Goal: Check status: Check status

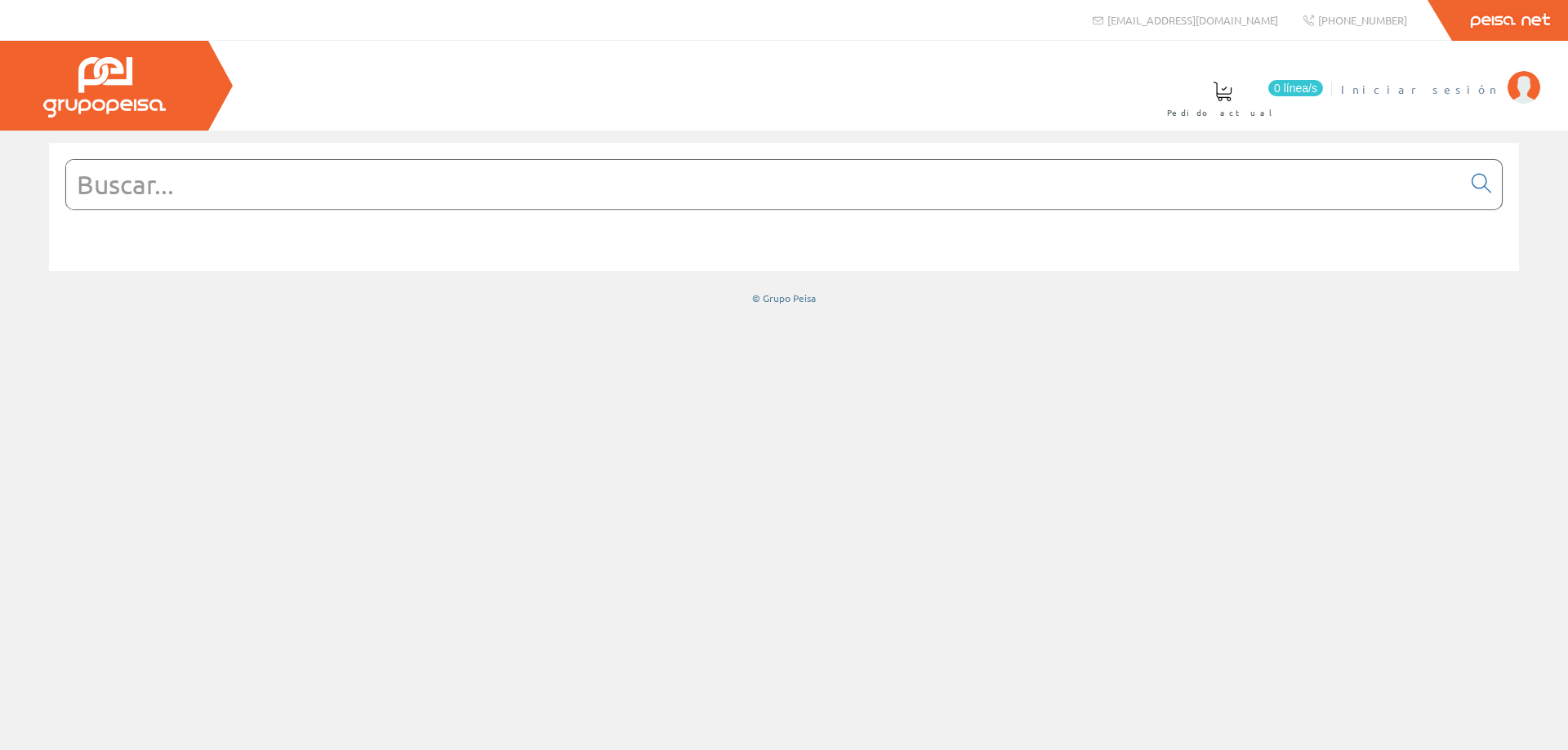
click at [1455, 90] on span "Iniciar sesión" at bounding box center [1420, 89] width 159 height 16
click at [1453, 87] on span "Gestion Y Ahorro" at bounding box center [1413, 89] width 172 height 16
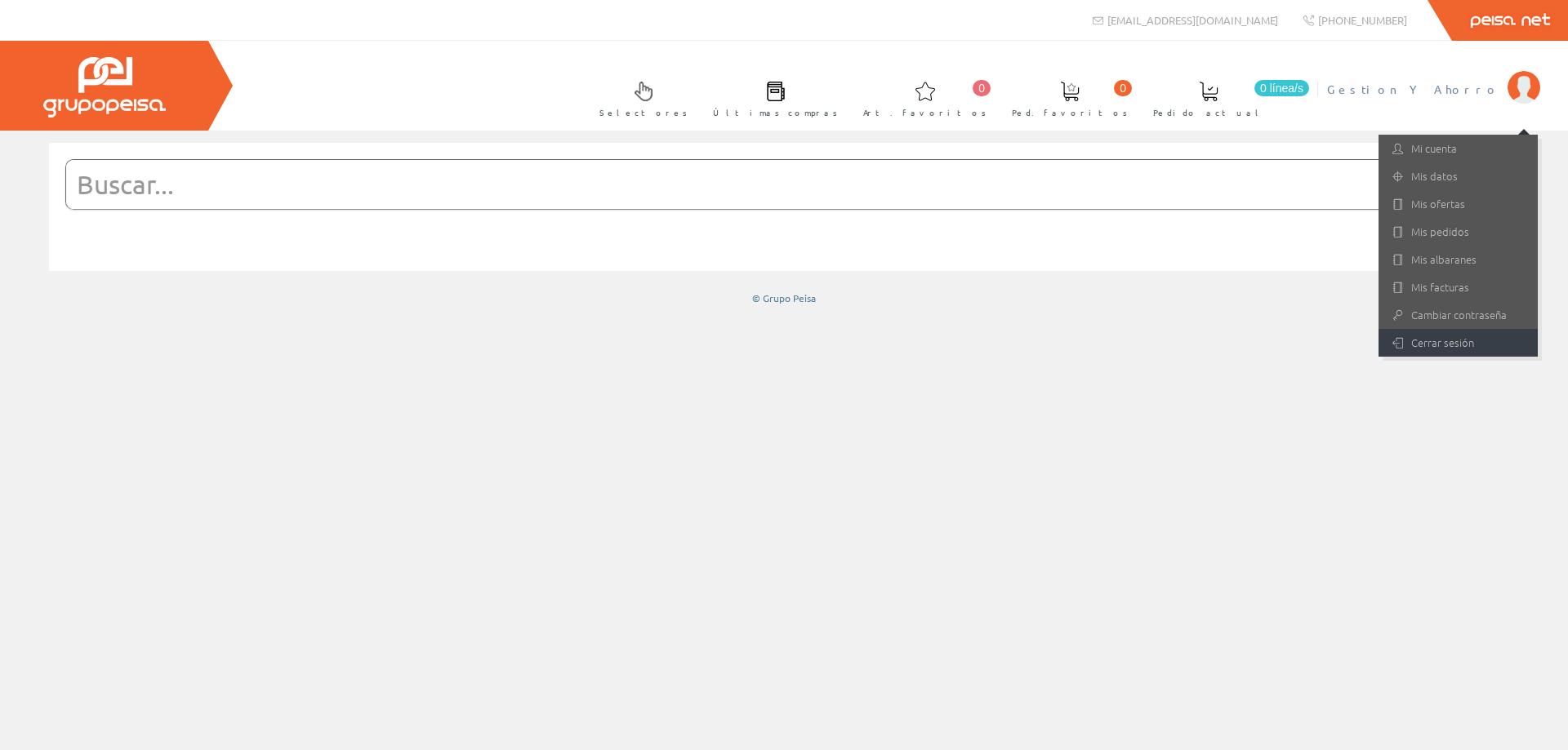
click at [1434, 345] on link "Cerrar sesión" at bounding box center [1458, 343] width 159 height 28
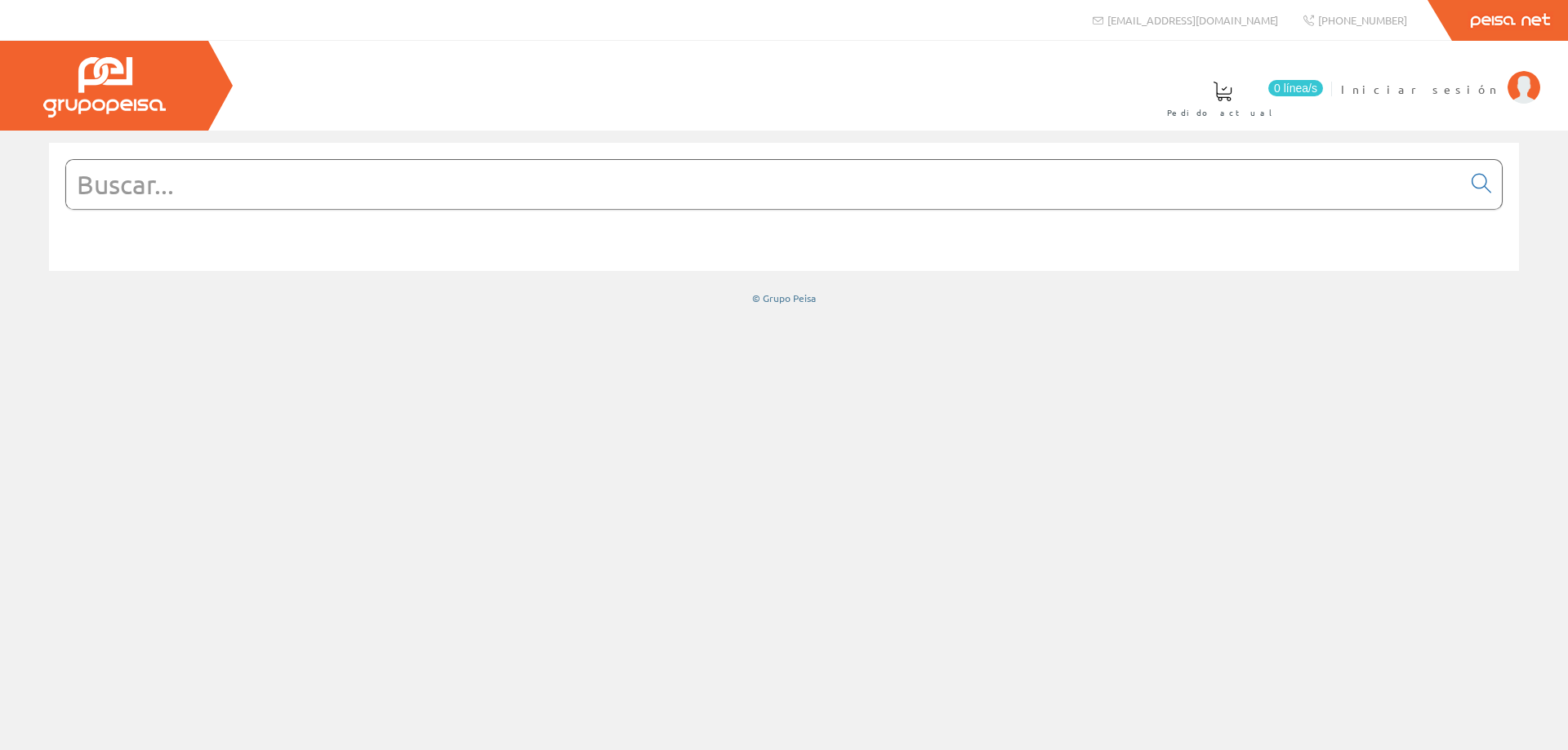
click at [733, 195] on input "text" at bounding box center [764, 184] width 1396 height 49
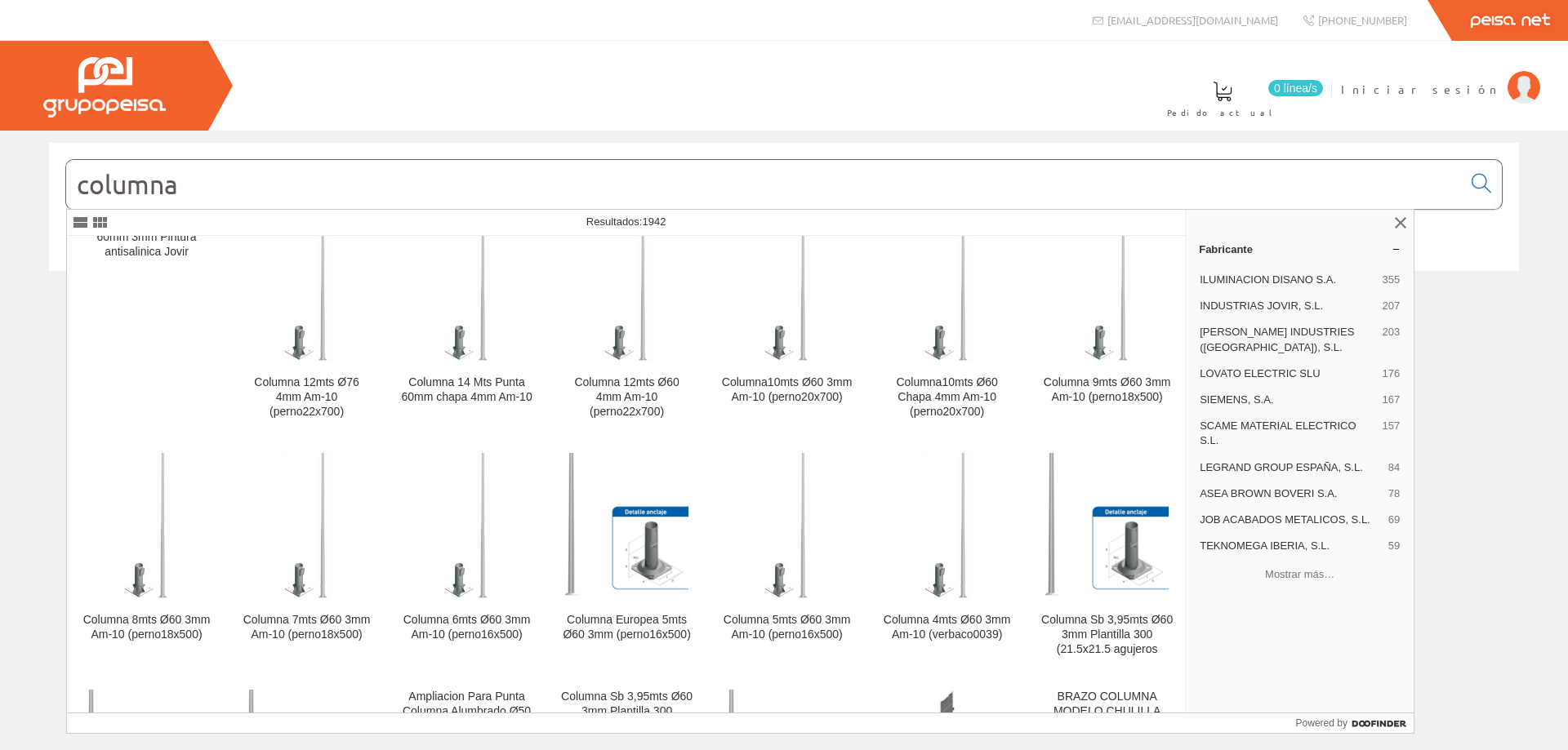
scroll to position [272, 0]
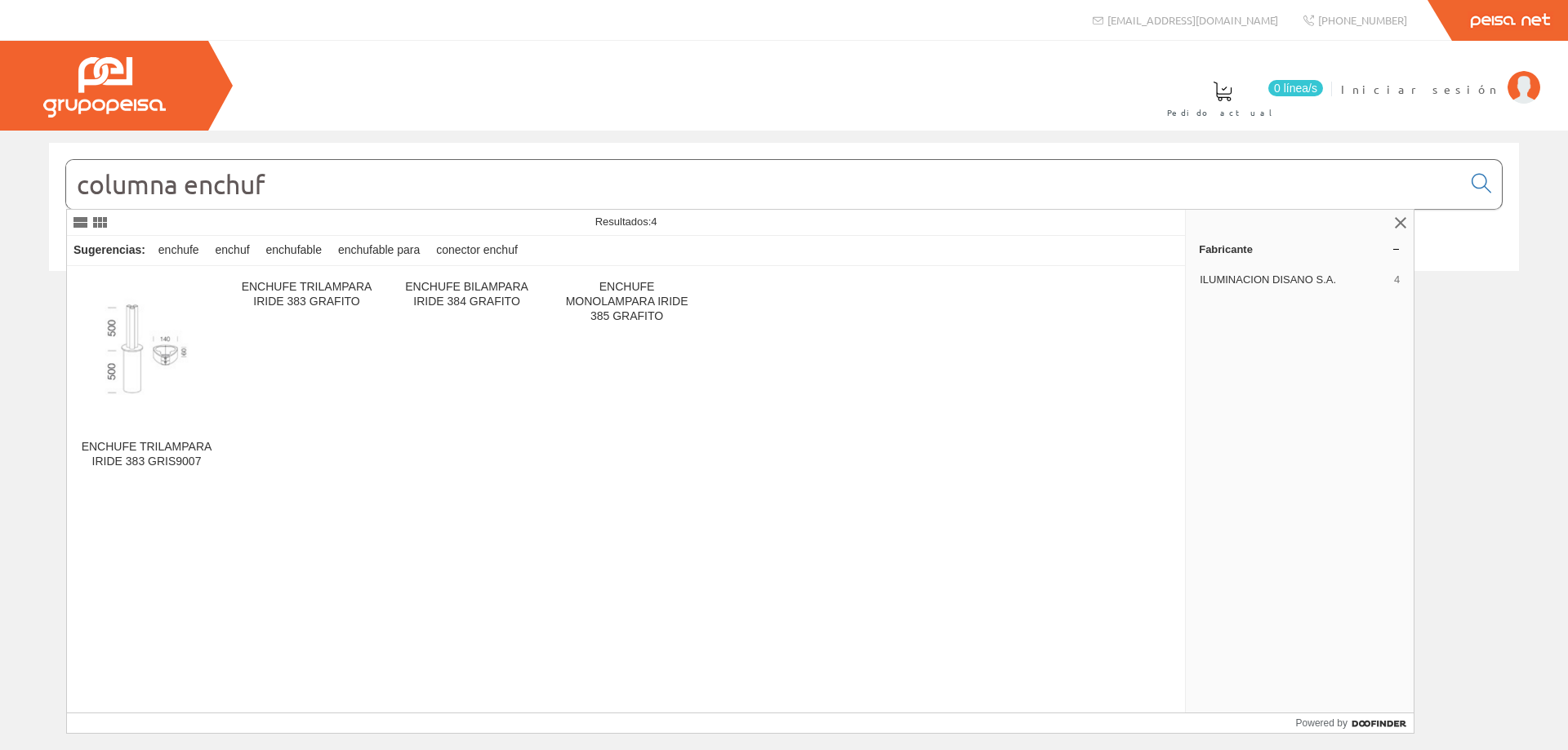
drag, startPoint x: 329, startPoint y: 193, endPoint x: 183, endPoint y: 197, distance: 146.1
click at [183, 197] on input "columna enchuf" at bounding box center [764, 184] width 1396 height 49
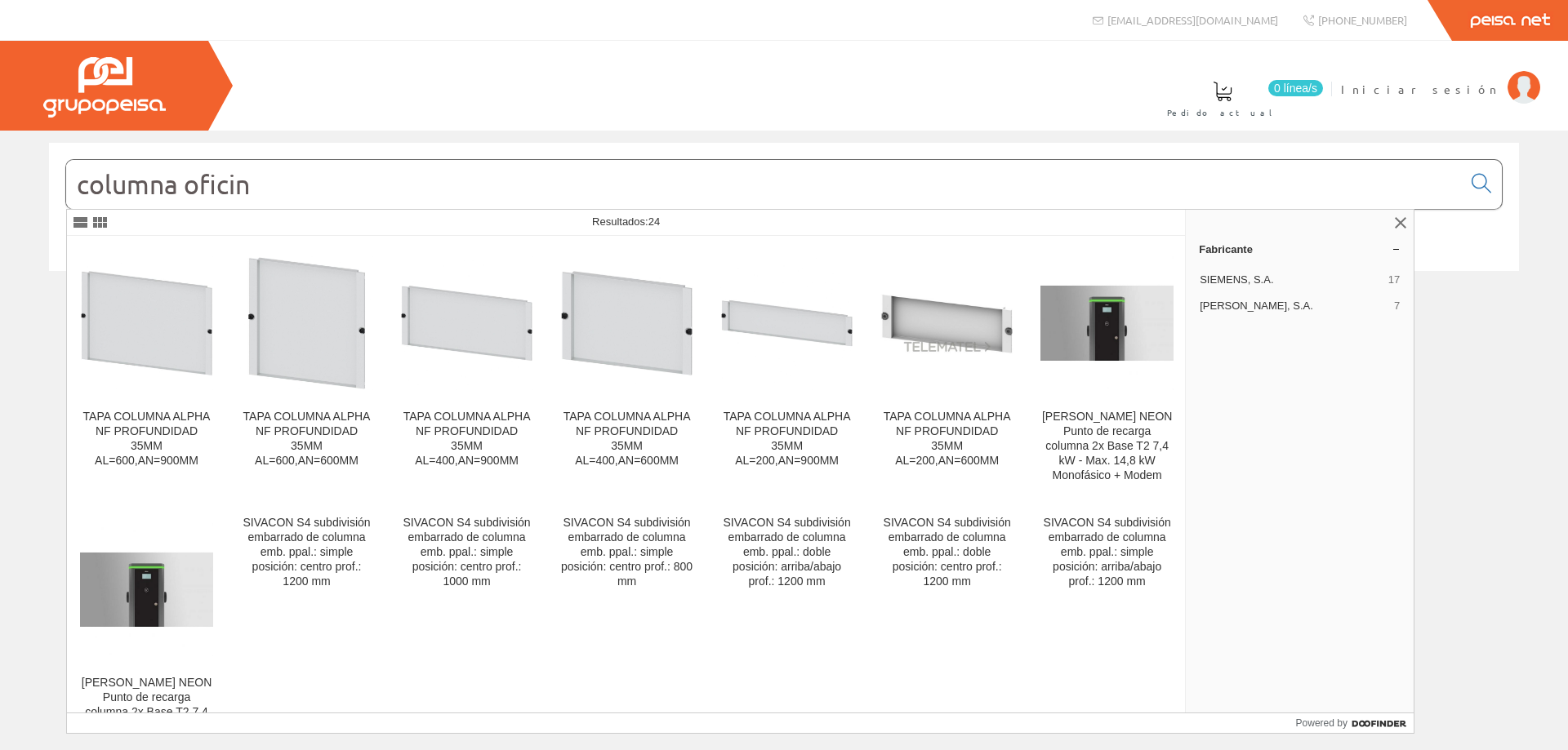
type input "columna oficina"
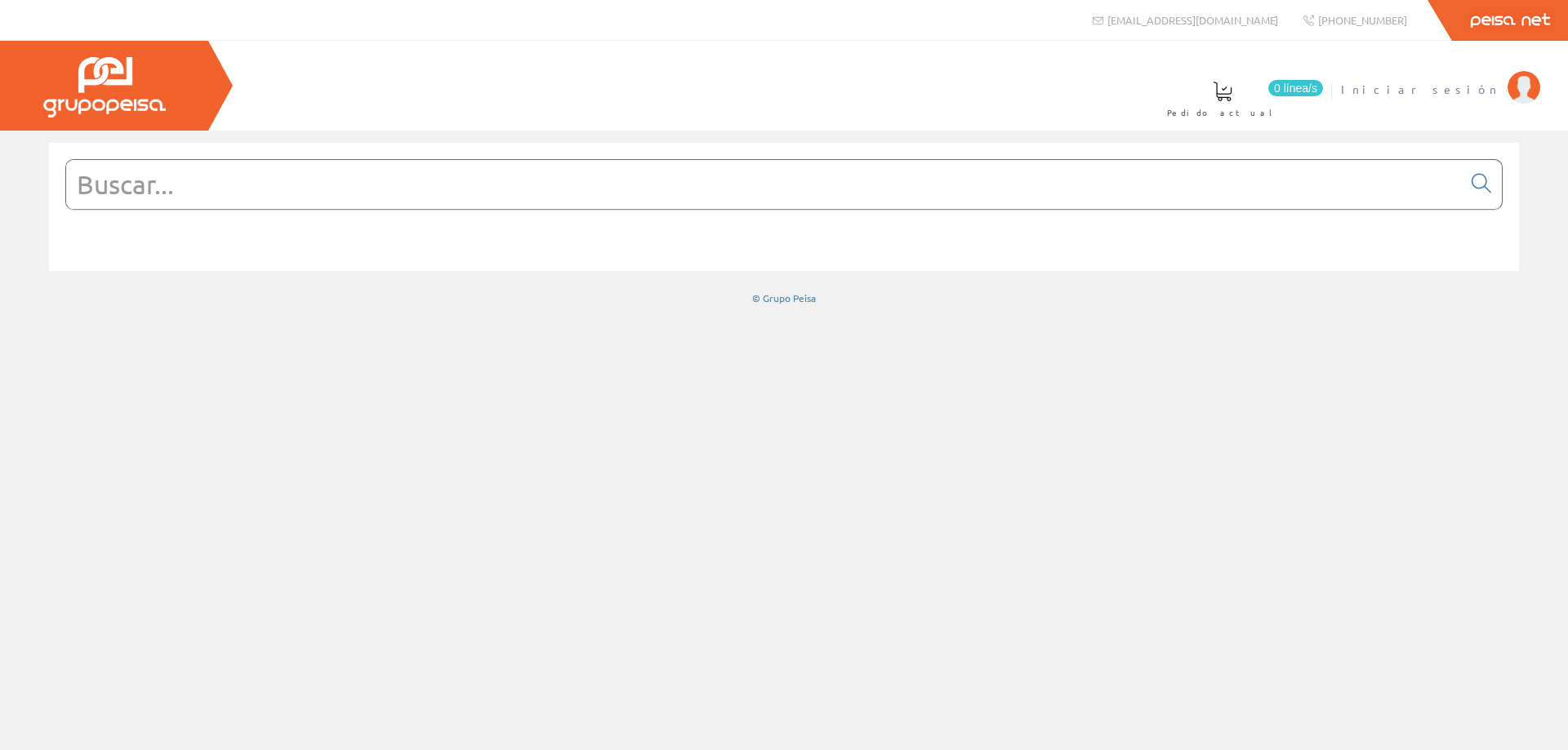
click at [1484, 95] on span "Iniciar sesión" at bounding box center [1420, 89] width 159 height 16
click at [406, 172] on input "text" at bounding box center [764, 184] width 1396 height 49
click at [1453, 80] on link "Gestion Y Ahorro" at bounding box center [1434, 75] width 213 height 15
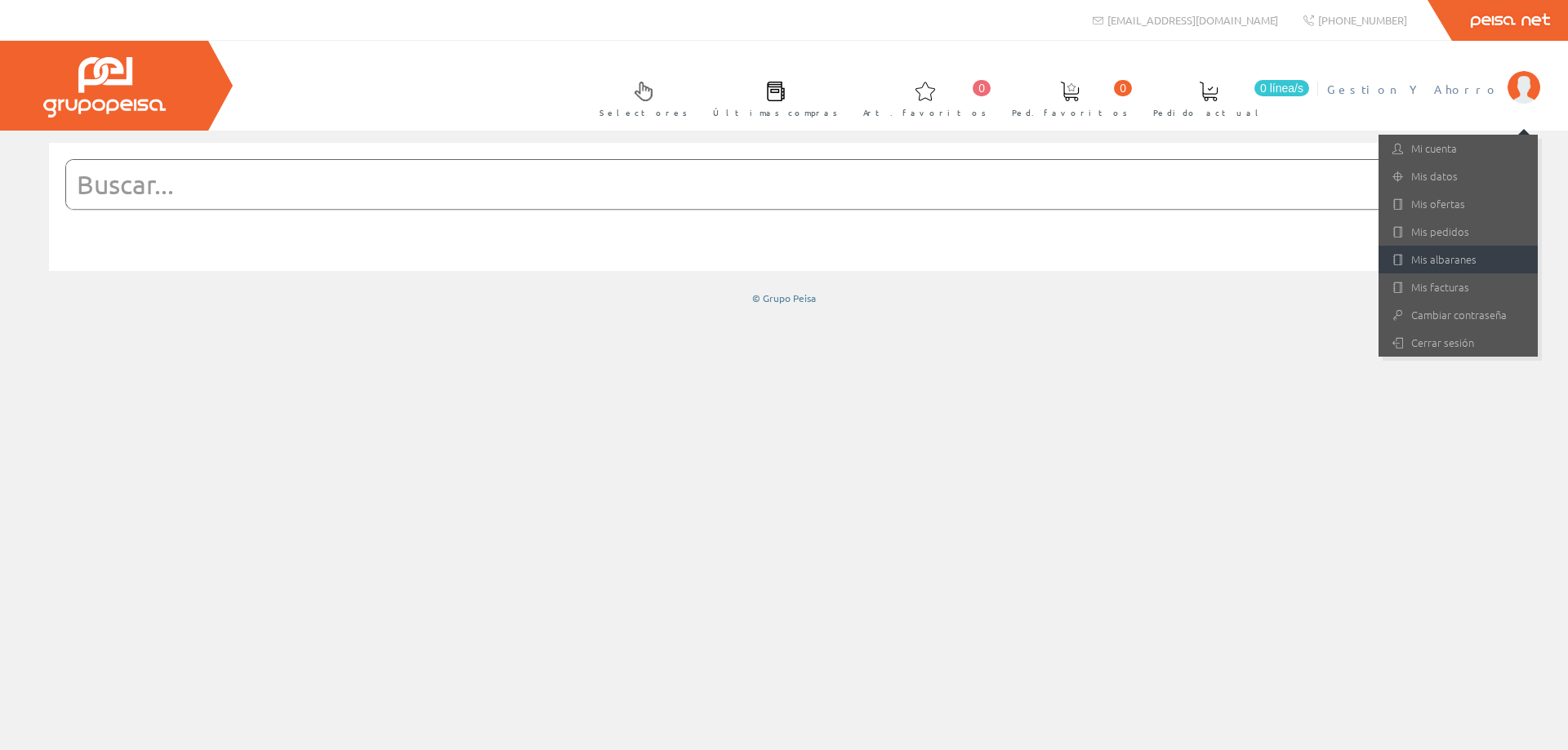
click at [1428, 271] on link "Mis albaranes" at bounding box center [1458, 259] width 159 height 28
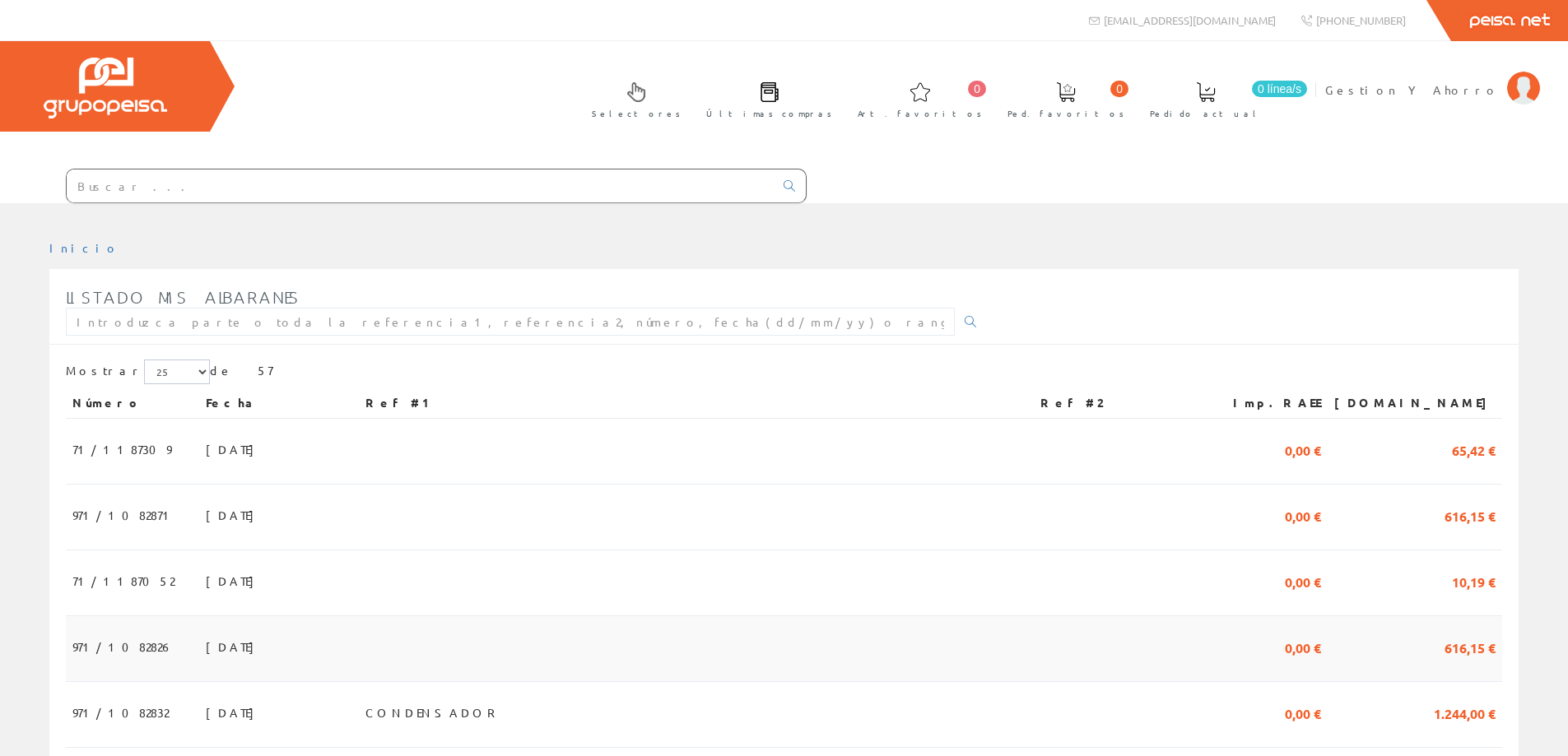
click at [206, 636] on span "[DATE]" at bounding box center [234, 646] width 57 height 28
click at [206, 718] on span "12/08/2025" at bounding box center [234, 713] width 57 height 28
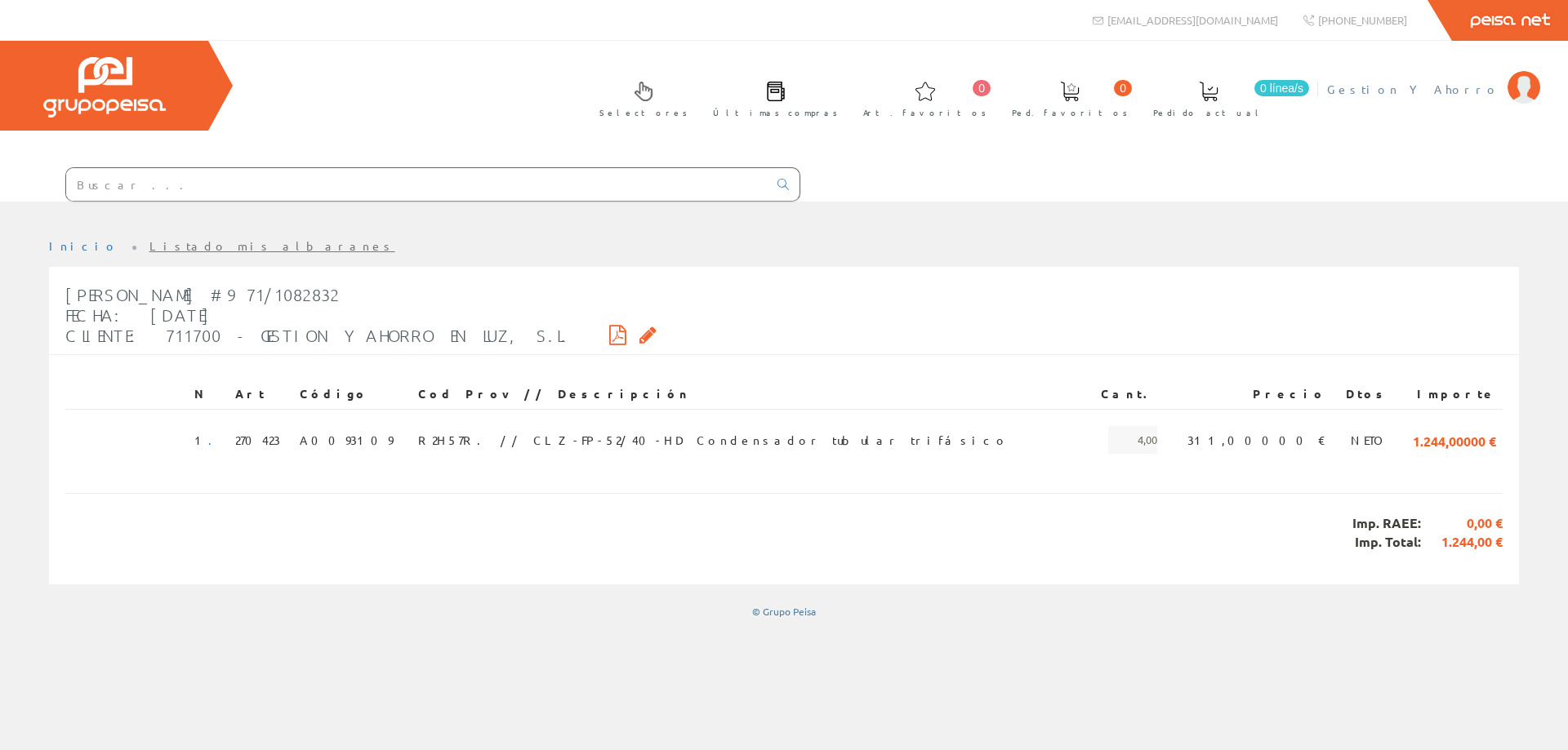
click at [1458, 96] on span "Gestion Y Ahorro" at bounding box center [1413, 89] width 172 height 16
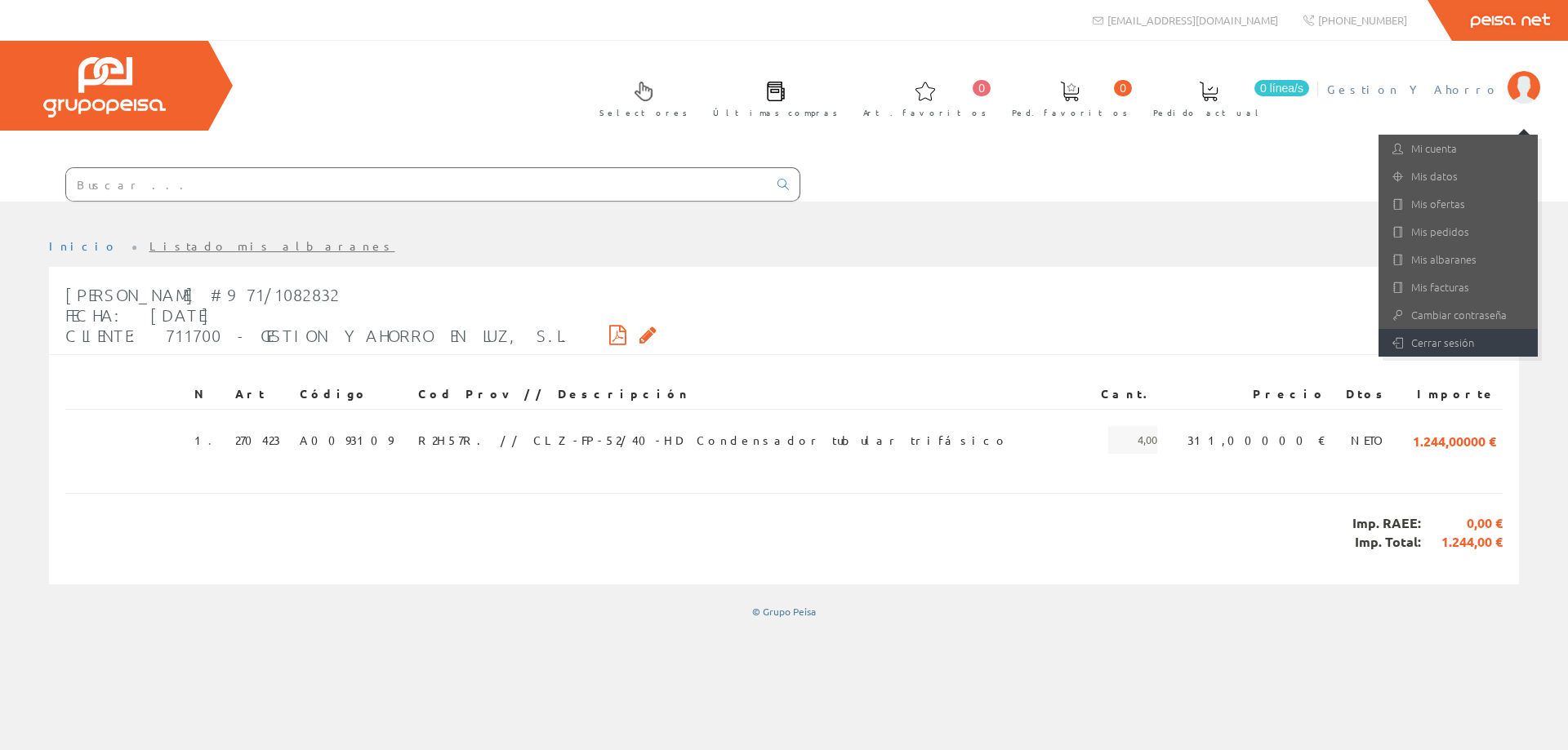
click at [1429, 351] on link "Cerrar sesión" at bounding box center [1458, 343] width 159 height 28
